Goal: Navigation & Orientation: Find specific page/section

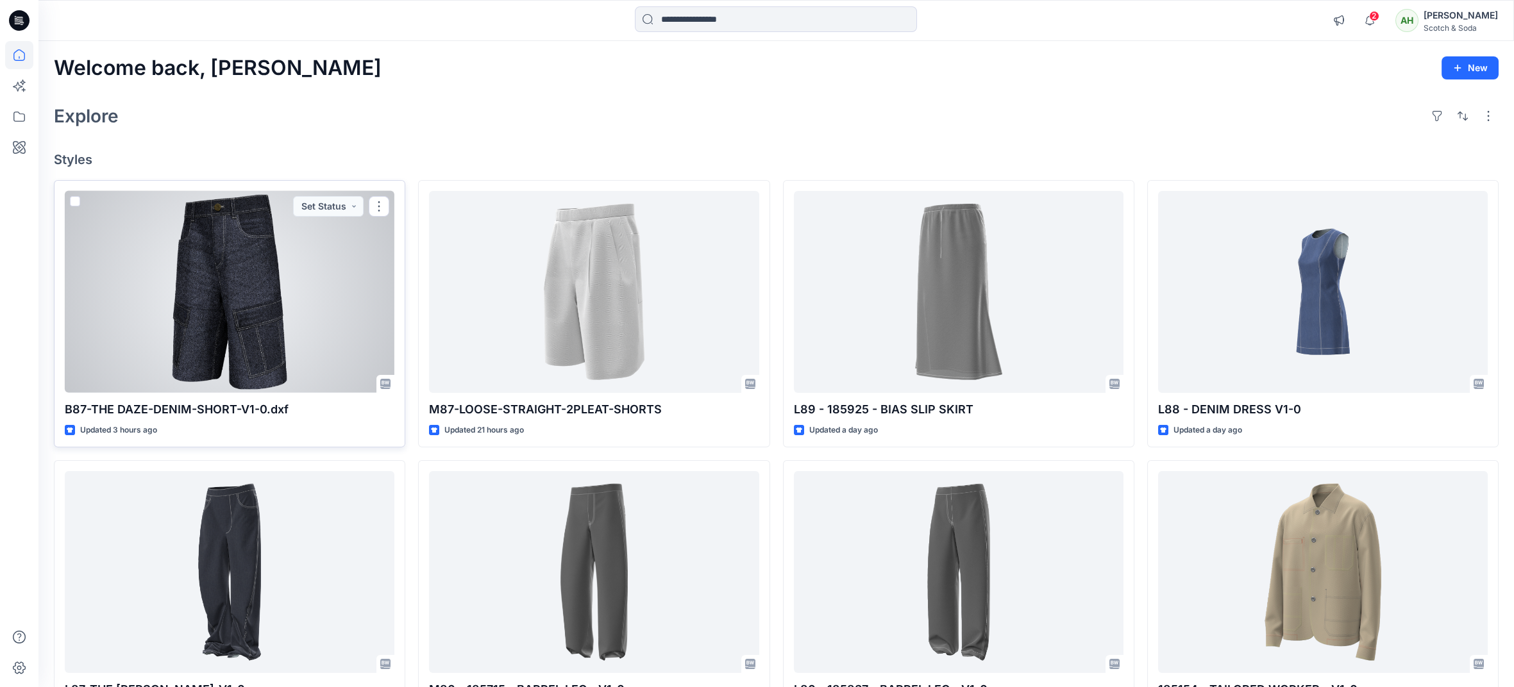
click at [310, 302] on div at bounding box center [230, 292] width 330 height 202
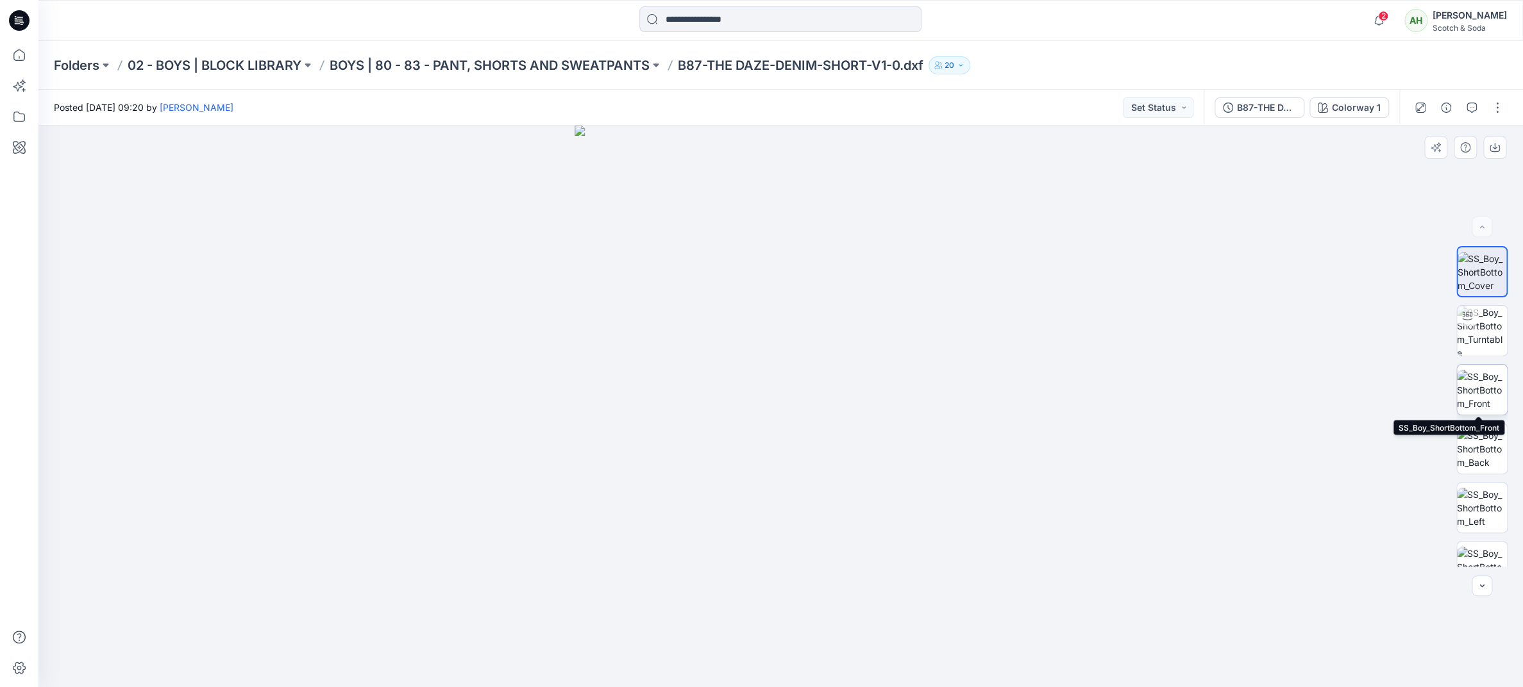
click at [1486, 398] on img at bounding box center [1482, 390] width 50 height 40
click at [15, 51] on icon at bounding box center [19, 55] width 12 height 12
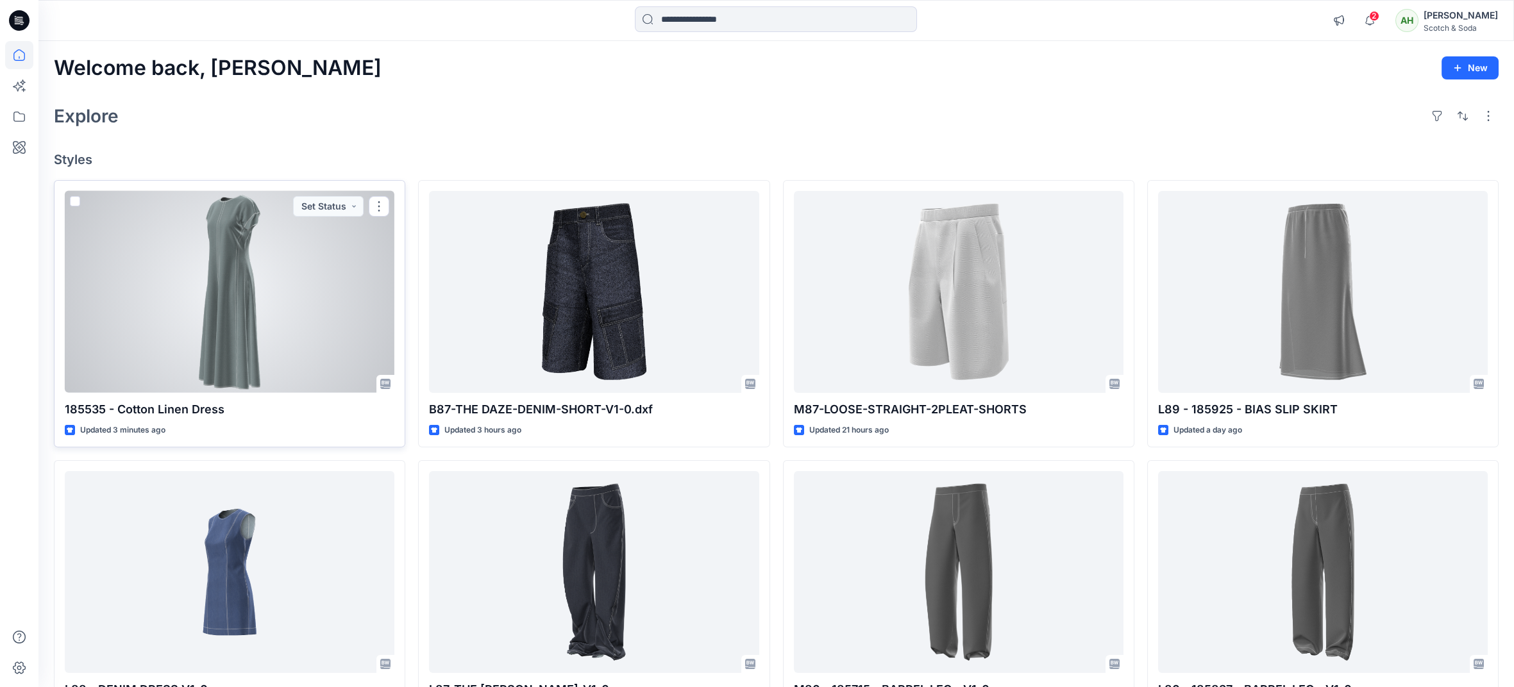
click at [306, 308] on div at bounding box center [230, 292] width 330 height 202
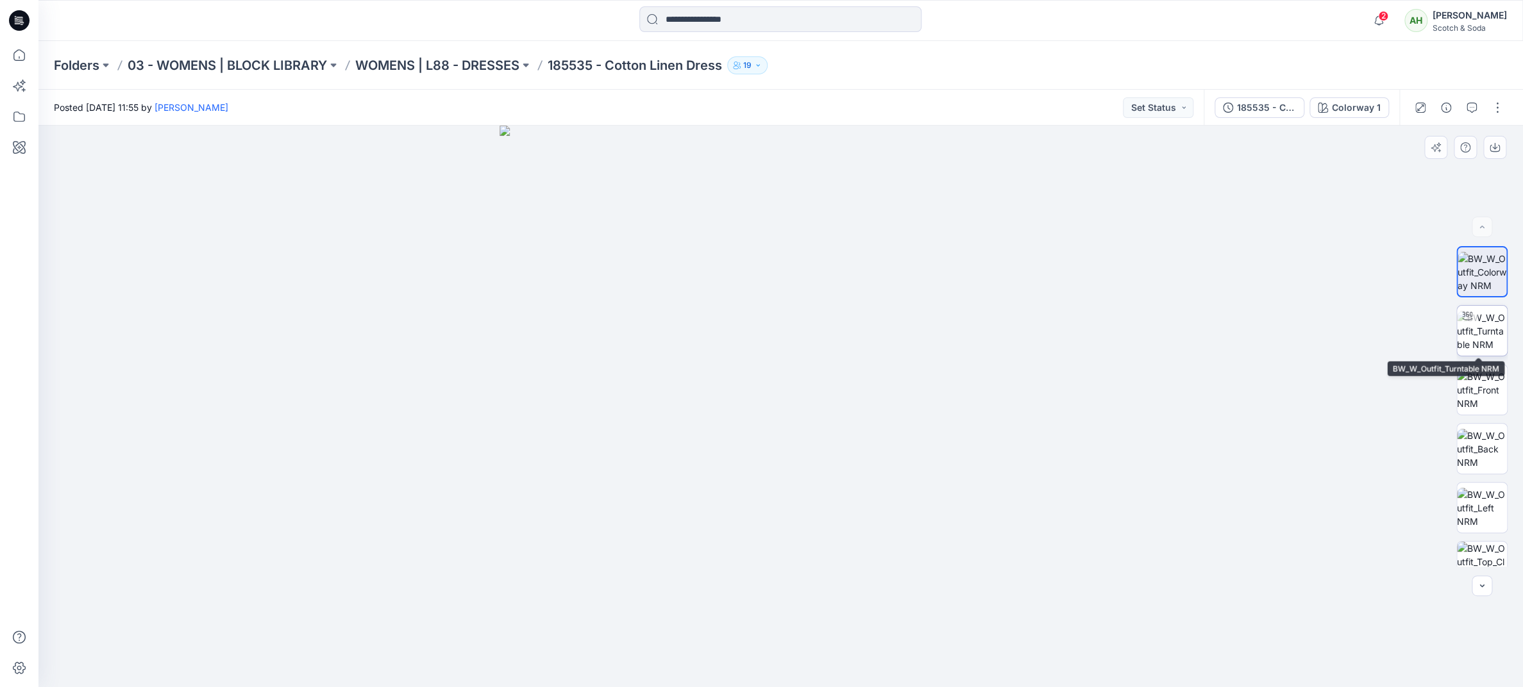
click at [1473, 327] on img at bounding box center [1482, 331] width 50 height 40
drag, startPoint x: 1055, startPoint y: 383, endPoint x: 610, endPoint y: 396, distance: 445.2
click at [611, 397] on div at bounding box center [780, 407] width 1485 height 562
click at [437, 65] on p "WOMENS | L88 - DRESSES" at bounding box center [437, 65] width 164 height 18
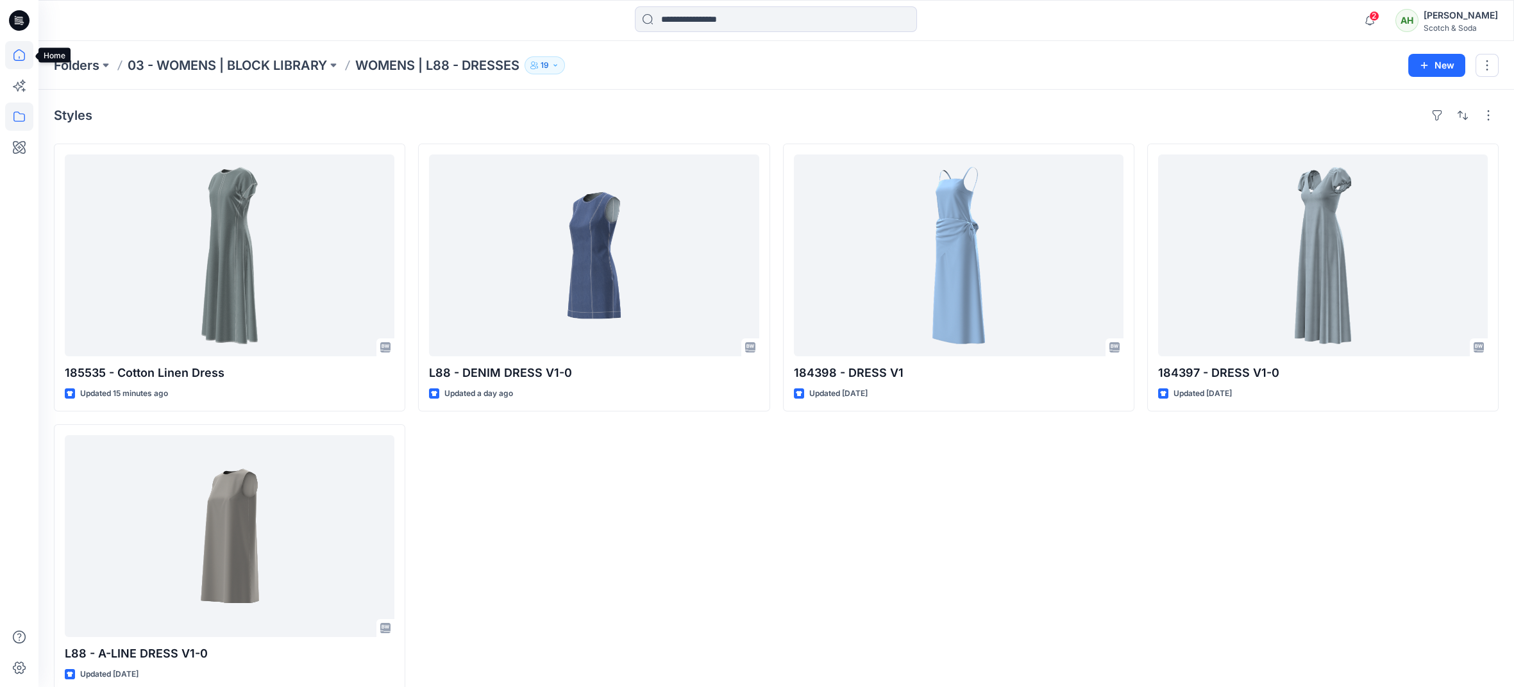
click at [22, 53] on icon at bounding box center [19, 55] width 28 height 28
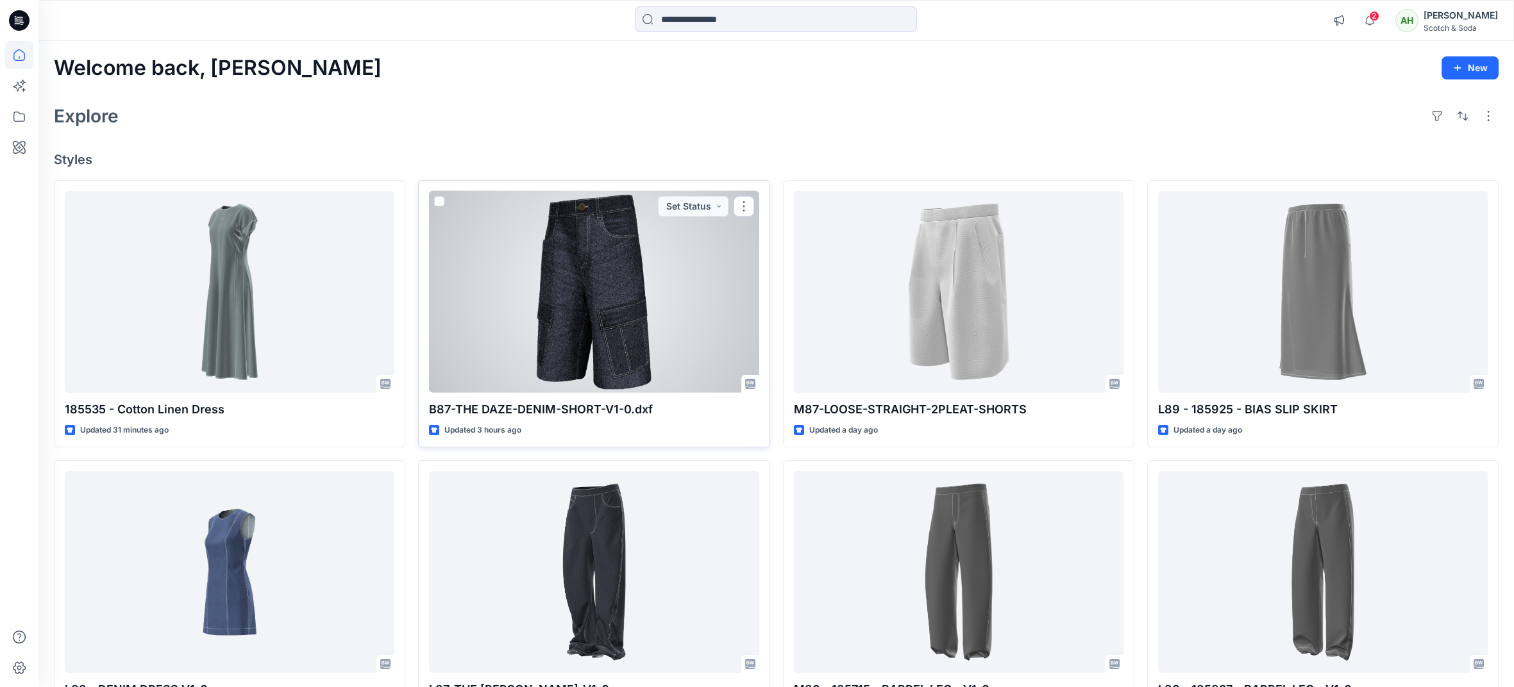
click at [600, 409] on p "B87-THE DAZE-DENIM-SHORT-V1-0.dxf" at bounding box center [594, 410] width 330 height 18
click at [580, 311] on div at bounding box center [594, 292] width 330 height 202
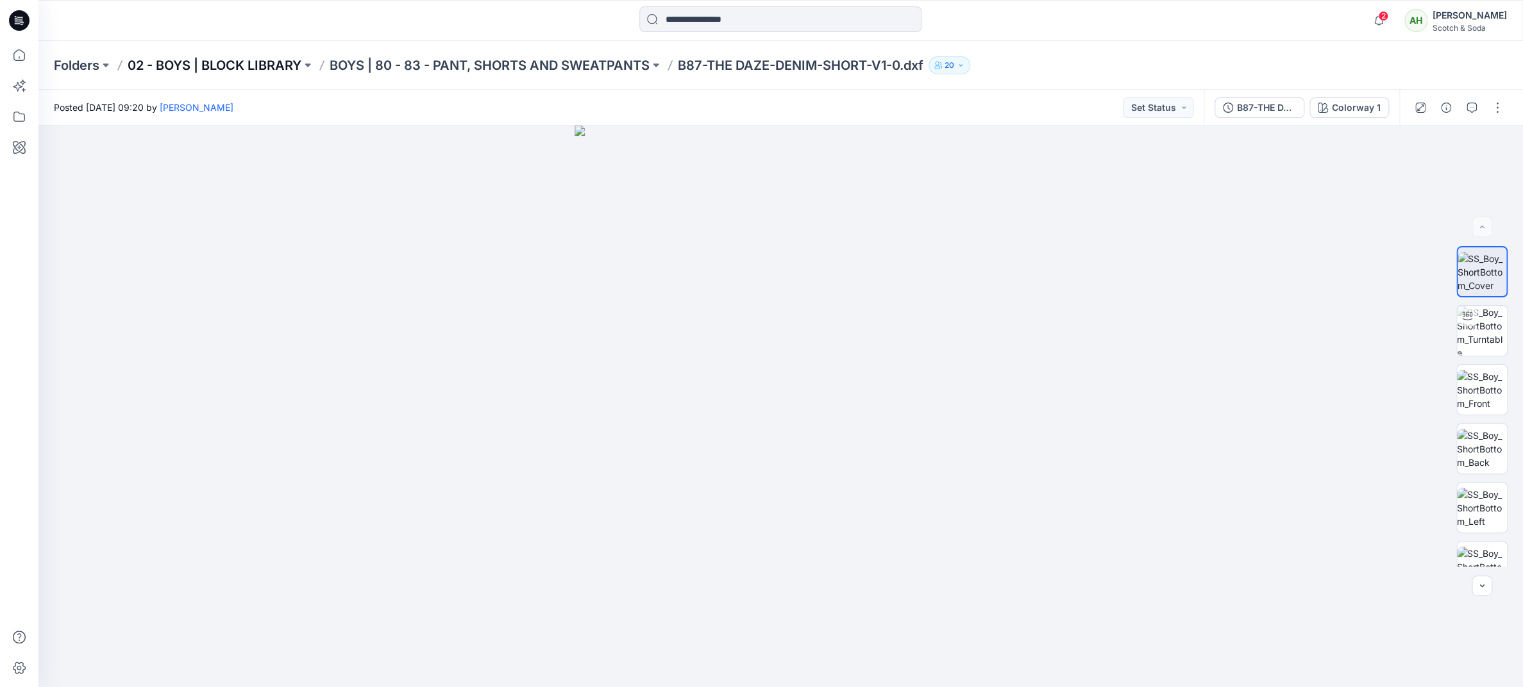
click at [249, 65] on p "02 - BOYS | BLOCK LIBRARY" at bounding box center [215, 65] width 174 height 18
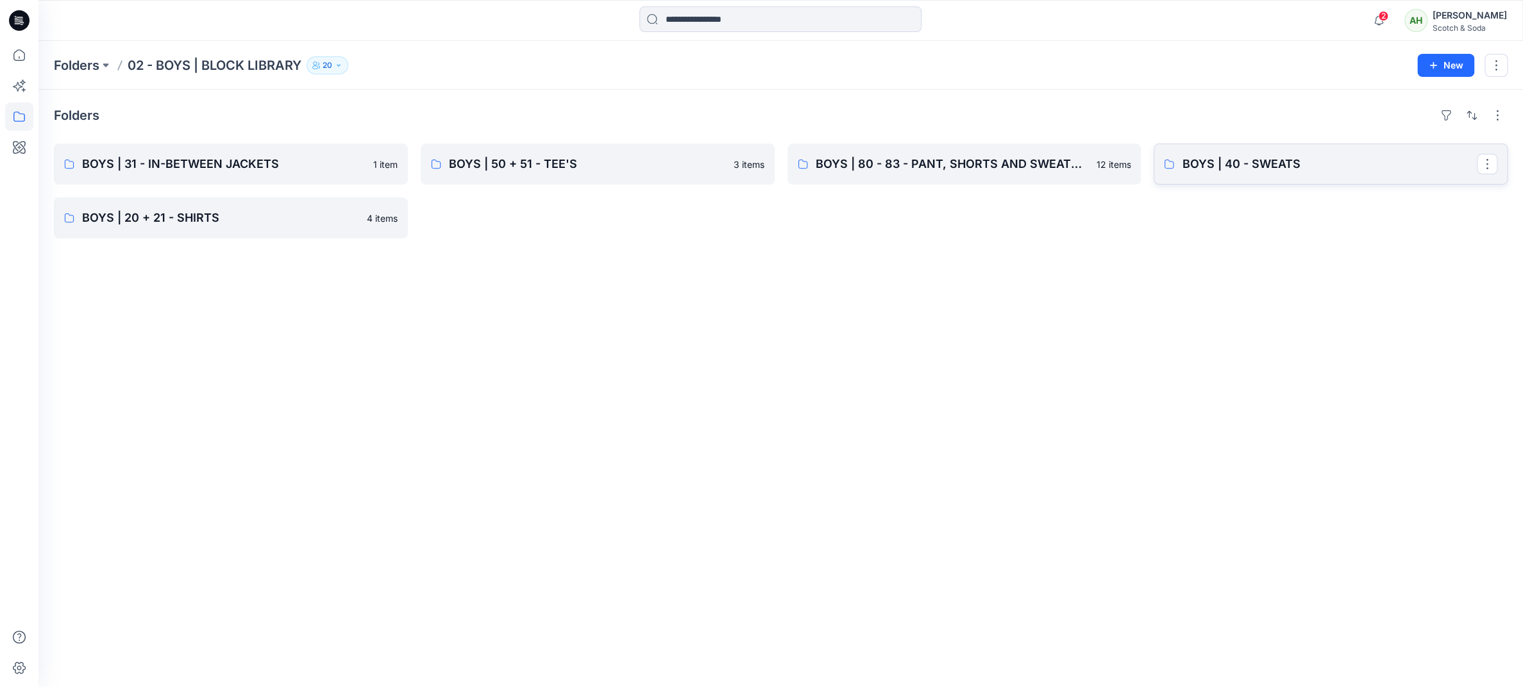
click at [1284, 156] on p "BOYS | 40 - SWEATS" at bounding box center [1329, 164] width 295 height 18
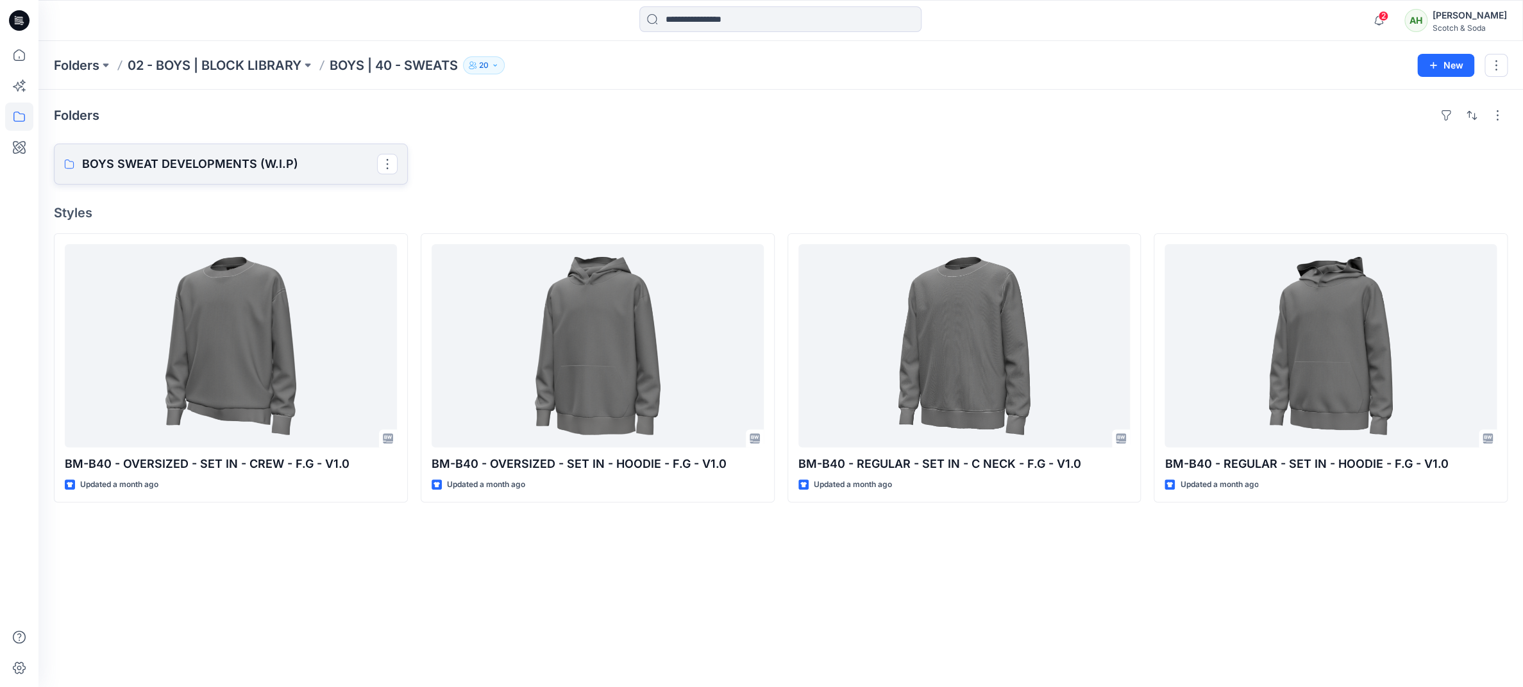
click at [215, 156] on p "BOYS SWEAT DEVELOPMENTS (W.I.P)" at bounding box center [229, 164] width 295 height 18
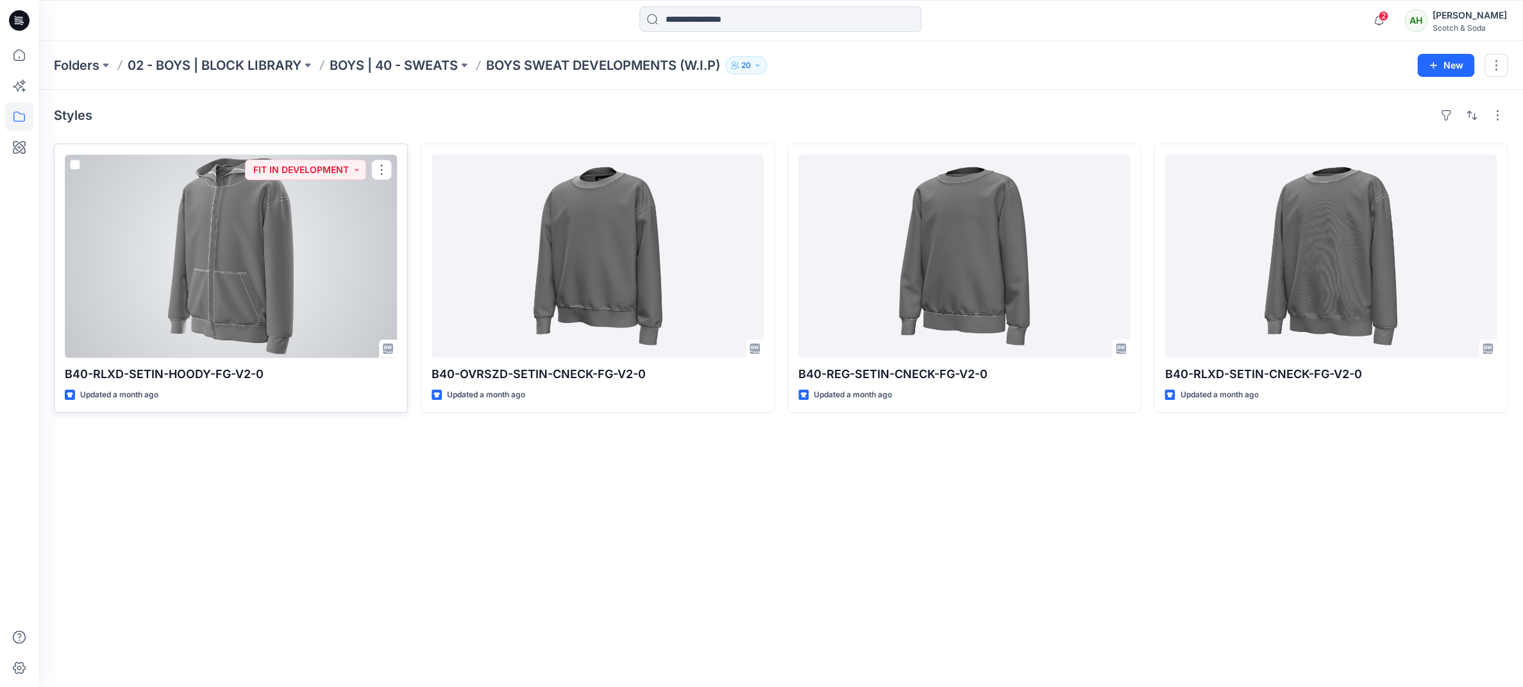
click at [377, 262] on div at bounding box center [231, 256] width 332 height 203
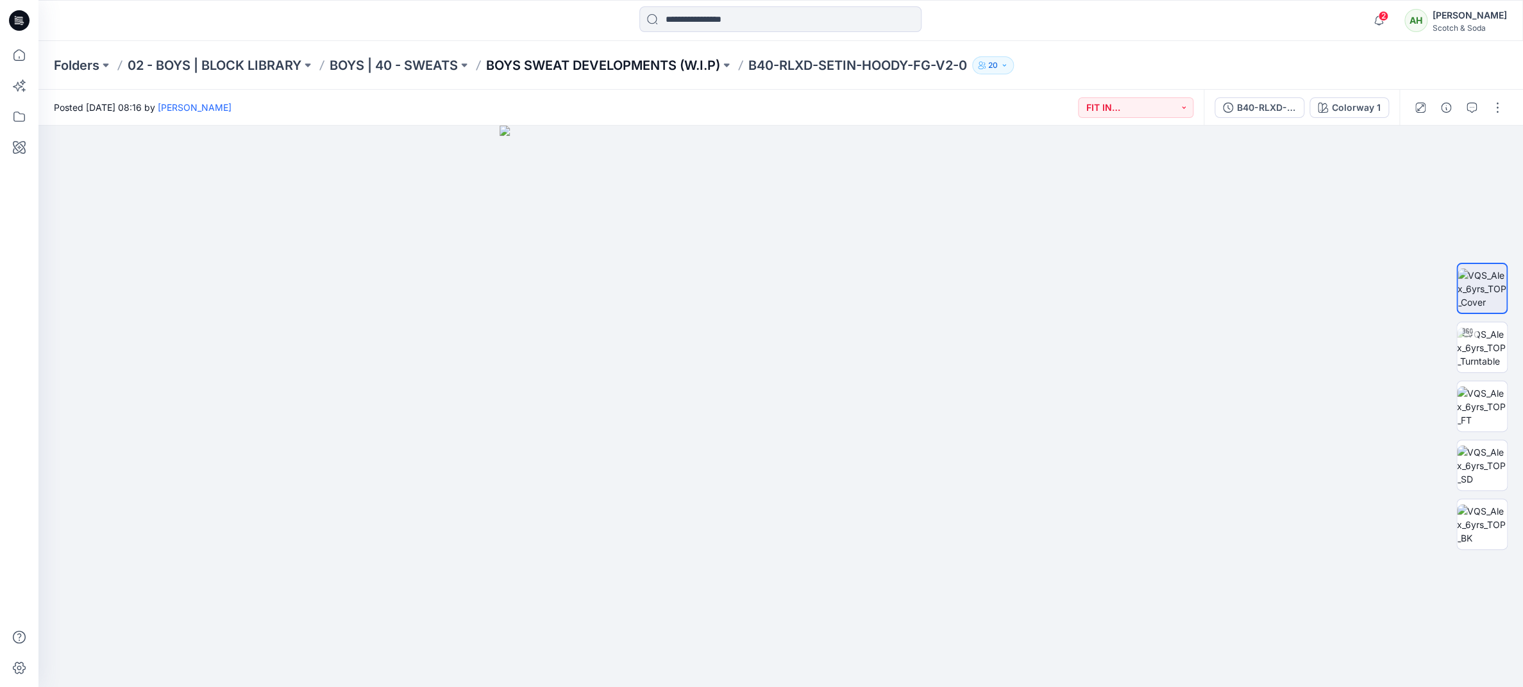
click at [635, 66] on p "BOYS SWEAT DEVELOPMENTS (W.I.P)" at bounding box center [603, 65] width 234 height 18
